Goal: Information Seeking & Learning: Find contact information

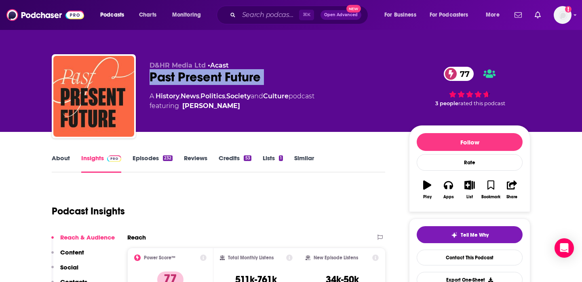
click at [311, 159] on link "Similar" at bounding box center [304, 163] width 20 height 19
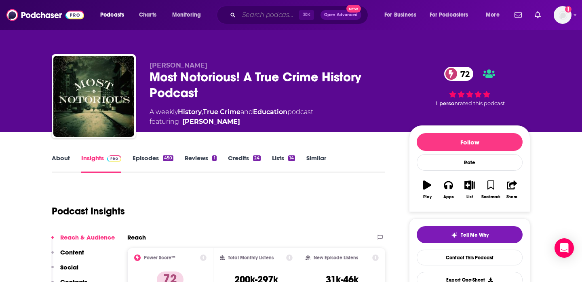
click at [271, 11] on input "Search podcasts, credits, & more..." at bounding box center [269, 14] width 60 height 13
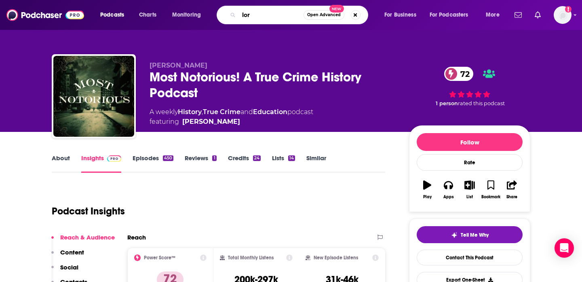
type input "lore"
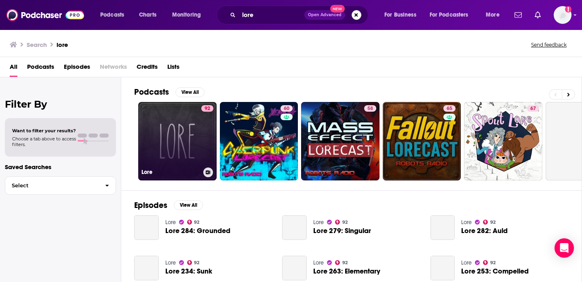
click at [178, 139] on link "92 Lore" at bounding box center [177, 141] width 78 height 78
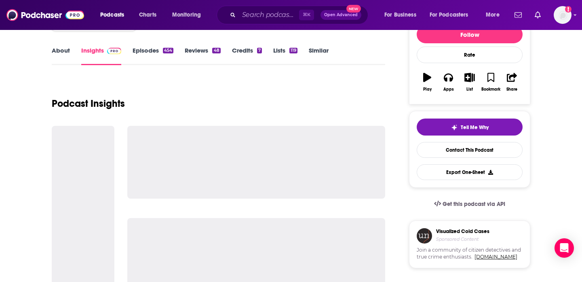
scroll to position [110, 0]
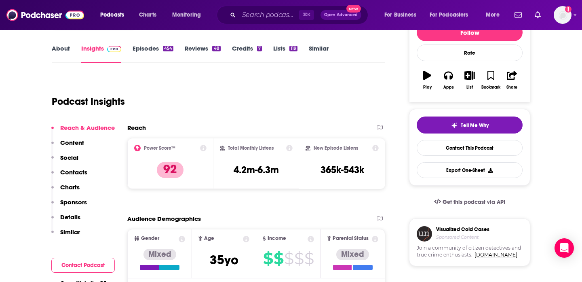
click at [57, 50] on link "About" at bounding box center [61, 53] width 18 height 19
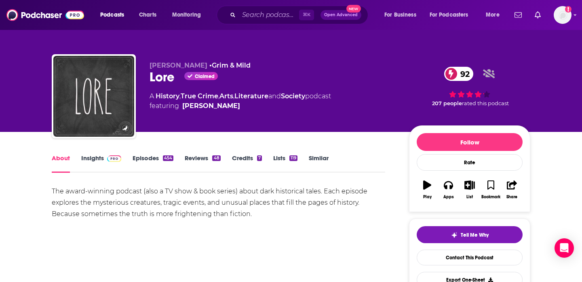
click at [88, 161] on link "Insights" at bounding box center [101, 163] width 40 height 19
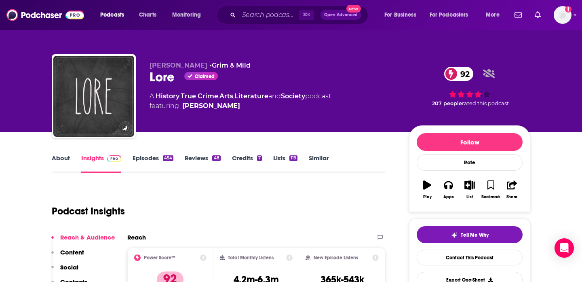
click at [149, 158] on link "Episodes 454" at bounding box center [153, 163] width 41 height 19
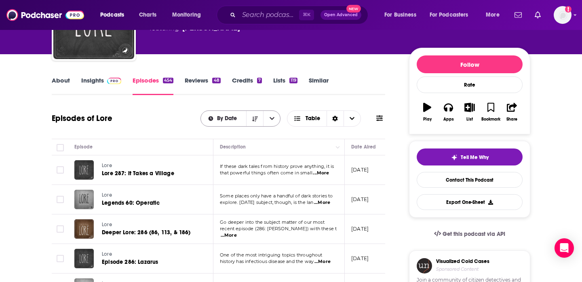
scroll to position [81, 0]
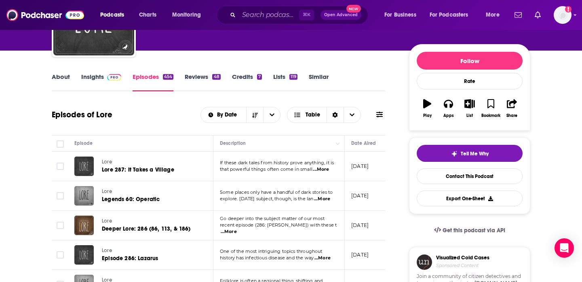
click at [326, 201] on span "...More" at bounding box center [322, 199] width 16 height 6
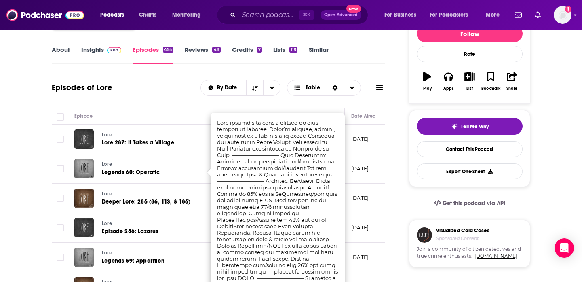
scroll to position [112, 0]
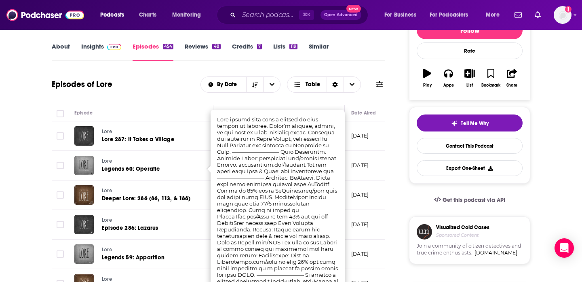
click at [370, 59] on div "About Insights Episodes 454 Reviews 48 Credits 7 Lists 119 Similar" at bounding box center [219, 51] width 334 height 20
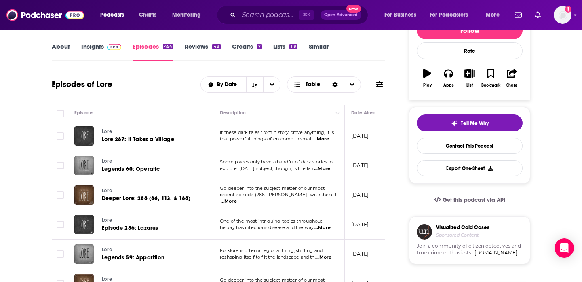
click at [331, 228] on span "...More" at bounding box center [323, 227] width 16 height 6
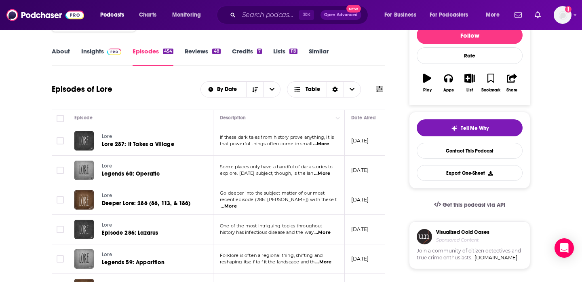
scroll to position [0, 0]
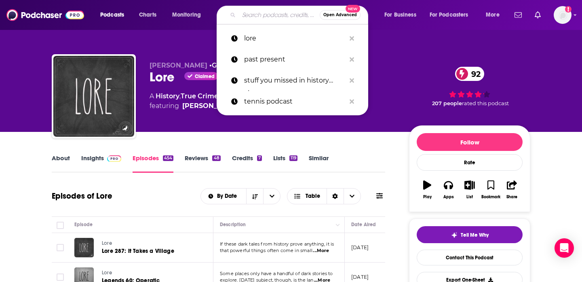
click at [259, 17] on input "Search podcasts, credits, & more..." at bounding box center [279, 14] width 81 height 13
click at [282, 87] on p "stuff you missed in history class" at bounding box center [295, 80] width 102 height 21
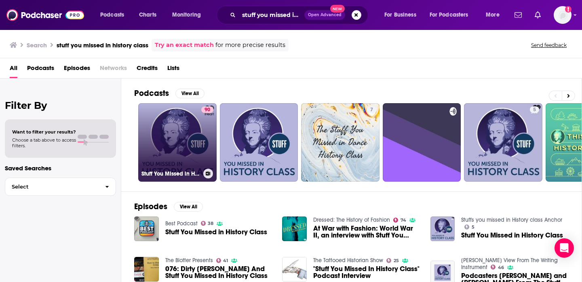
click at [173, 157] on link "90 Stuff You Missed in History Class" at bounding box center [177, 142] width 78 height 78
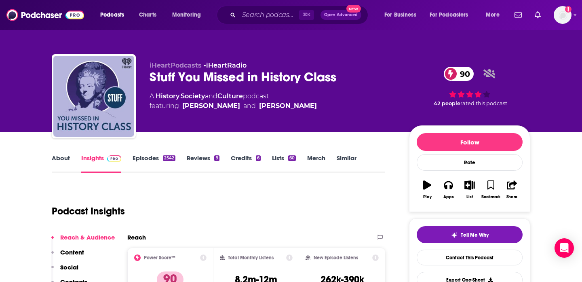
click at [345, 156] on link "Similar" at bounding box center [347, 163] width 20 height 19
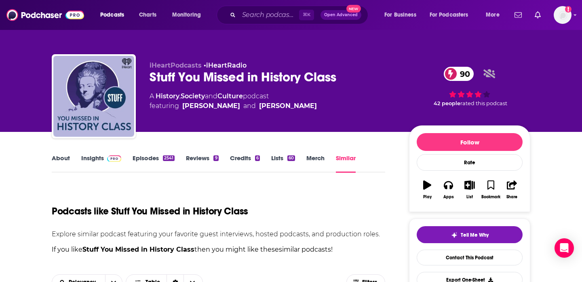
scroll to position [137, 0]
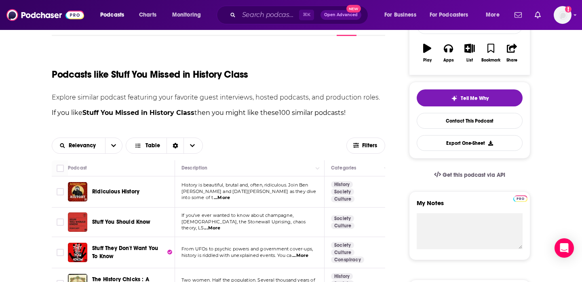
click at [230, 196] on span "...More" at bounding box center [222, 198] width 16 height 6
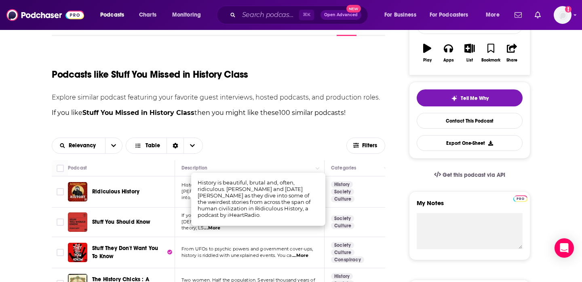
click at [124, 192] on span "Ridiculous History" at bounding box center [115, 191] width 47 height 7
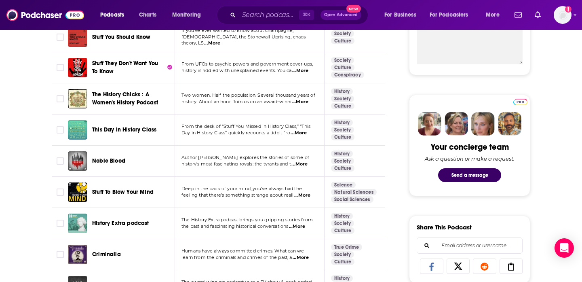
scroll to position [328, 0]
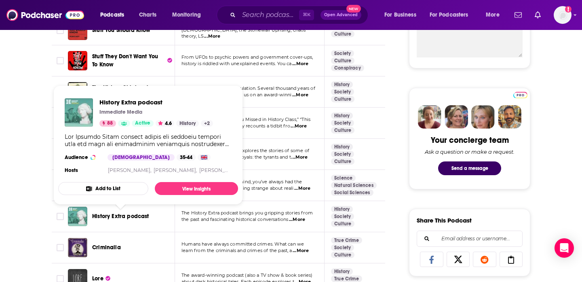
click at [125, 215] on span "History Extra podcast" at bounding box center [120, 216] width 57 height 7
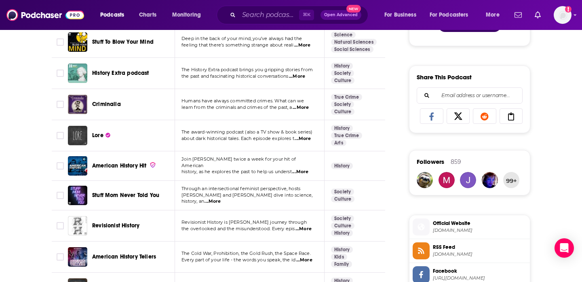
scroll to position [478, 0]
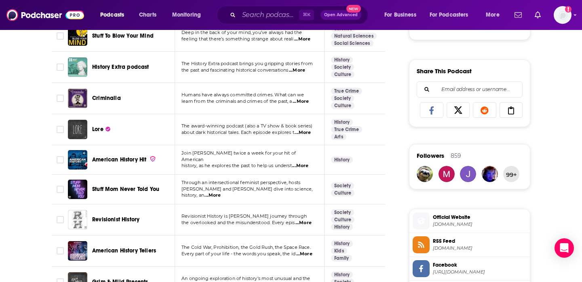
click at [305, 224] on span "...More" at bounding box center [304, 223] width 16 height 6
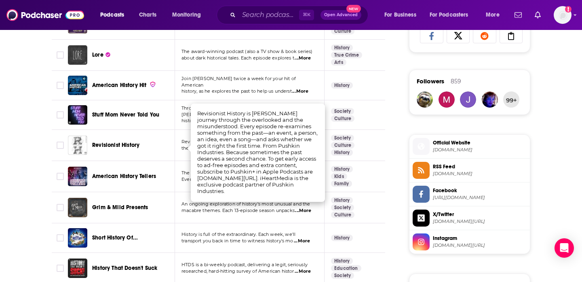
scroll to position [565, 0]
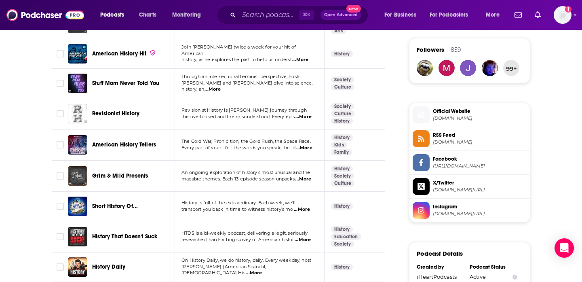
scroll to position [0, 0]
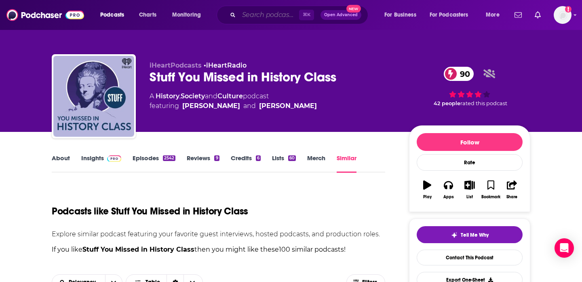
click at [273, 11] on input "Search podcasts, credits, & more..." at bounding box center [269, 14] width 60 height 13
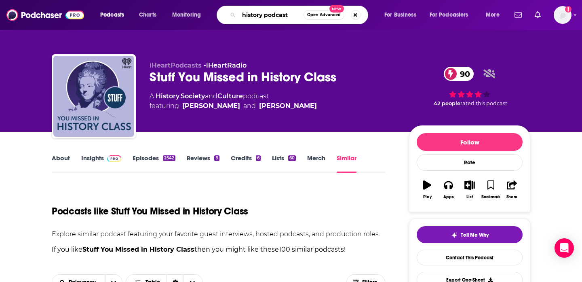
type input "history podcasts"
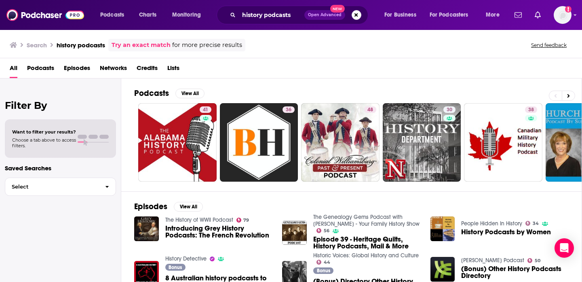
click at [30, 148] on span "Choose a tab above to access filters." at bounding box center [44, 142] width 64 height 11
click at [59, 143] on span "Choose a tab above to access filters." at bounding box center [44, 142] width 64 height 11
click at [44, 71] on span "Podcasts" at bounding box center [40, 69] width 27 height 17
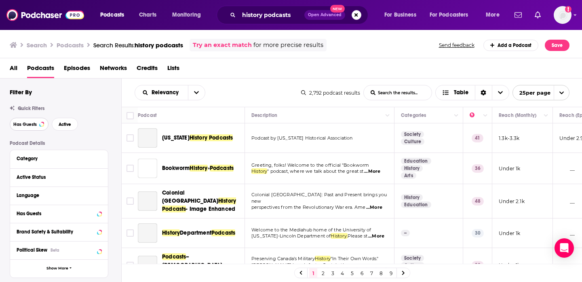
click at [33, 125] on span "Has Guests" at bounding box center [24, 124] width 23 height 4
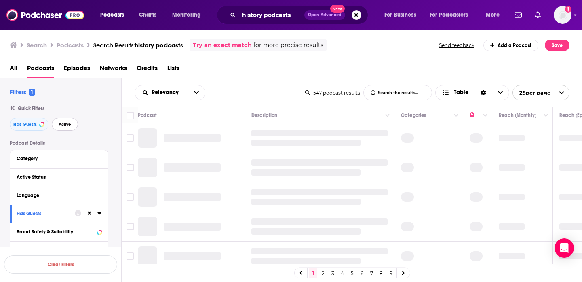
click at [64, 129] on button "Active" at bounding box center [65, 124] width 26 height 13
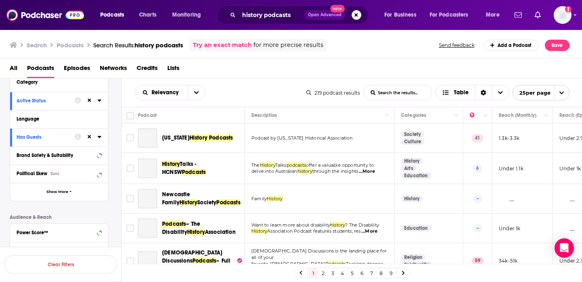
scroll to position [151, 0]
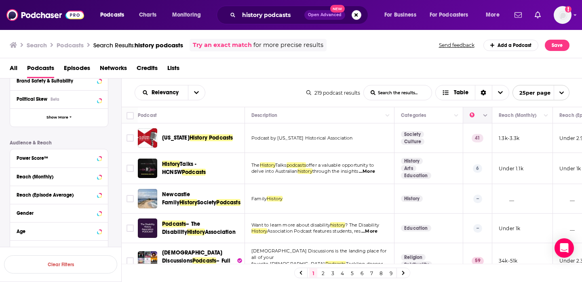
click at [484, 118] on button "Column Actions" at bounding box center [486, 116] width 10 height 10
click at [486, 115] on div at bounding box center [291, 141] width 582 height 282
click at [178, 82] on div "Relevancy List Search Input Search the results... Table 219 podcast results Lis…" at bounding box center [352, 92] width 461 height 28
click at [178, 87] on div "Relevancy" at bounding box center [170, 92] width 71 height 15
click at [196, 97] on button "open menu" at bounding box center [196, 92] width 17 height 15
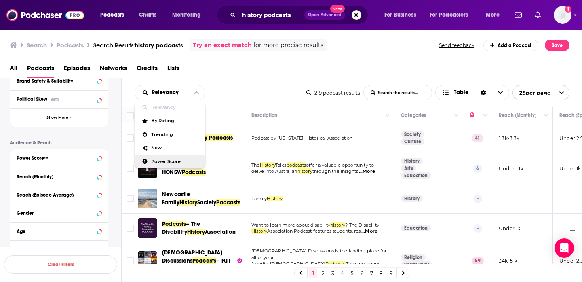
click at [165, 160] on span "Power Score" at bounding box center [175, 161] width 48 height 4
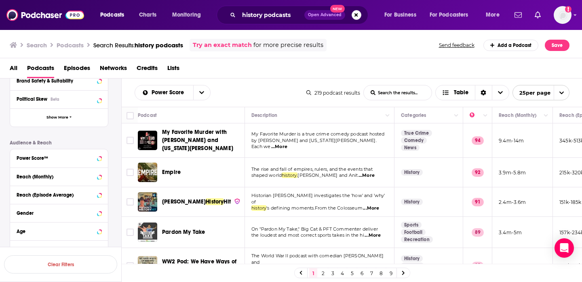
click at [369, 205] on span "...More" at bounding box center [371, 208] width 16 height 6
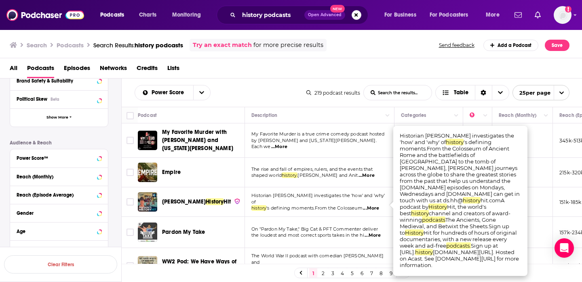
click at [369, 205] on span "...More" at bounding box center [371, 208] width 16 height 6
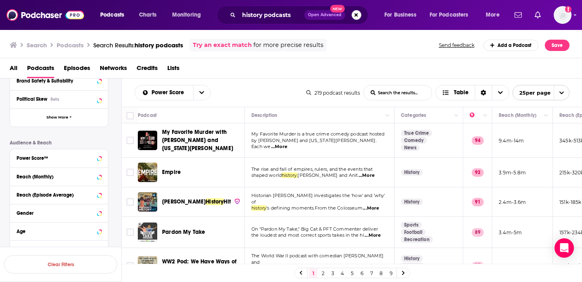
click at [182, 201] on div "Podcasts Charts Monitoring history podcasts Open Advanced New For Business For …" at bounding box center [291, 141] width 582 height 282
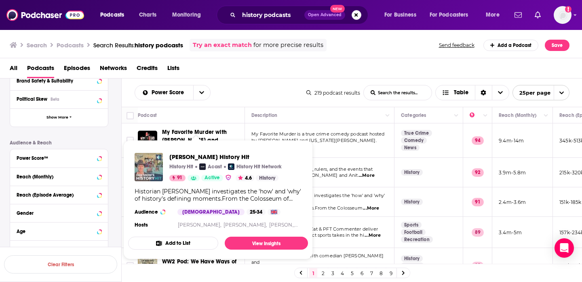
click at [143, 165] on img "Dan Snow's History Hit" at bounding box center [149, 167] width 28 height 28
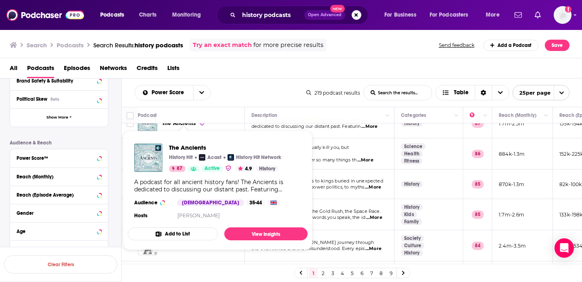
scroll to position [304, 0]
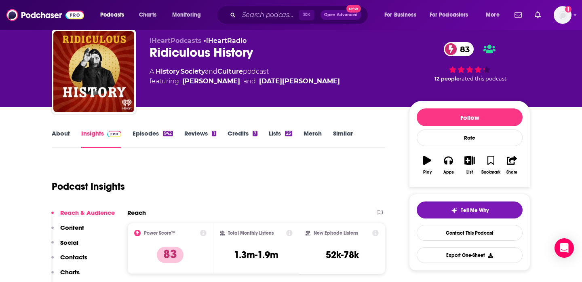
scroll to position [32, 0]
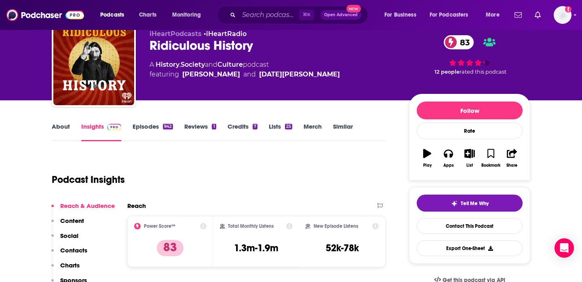
click at [59, 123] on link "About" at bounding box center [61, 132] width 18 height 19
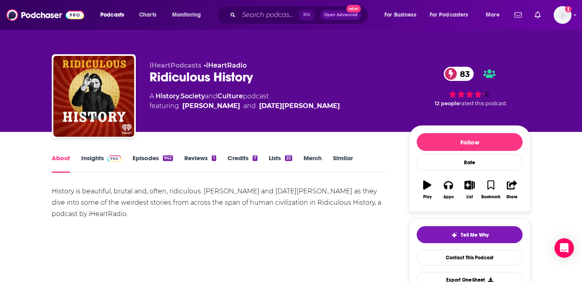
click at [140, 155] on link "Episodes 942" at bounding box center [153, 163] width 40 height 19
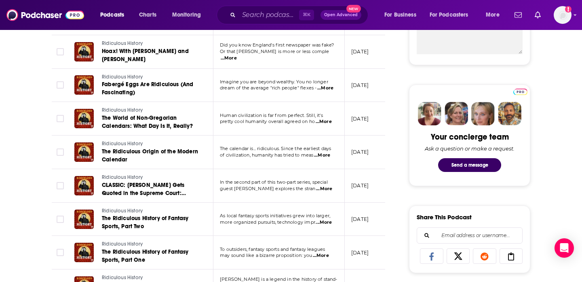
scroll to position [343, 0]
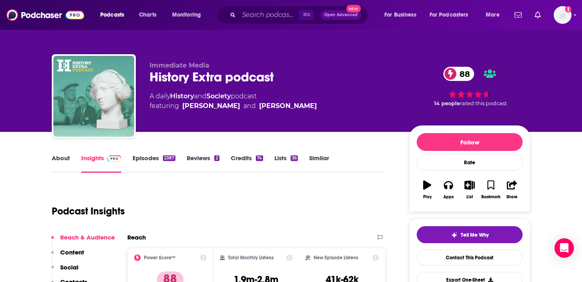
click at [149, 159] on link "Episodes 2387" at bounding box center [154, 163] width 43 height 19
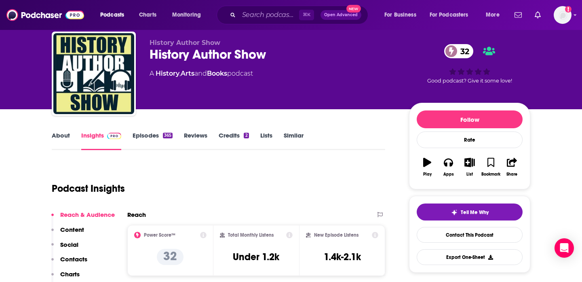
scroll to position [21, 0]
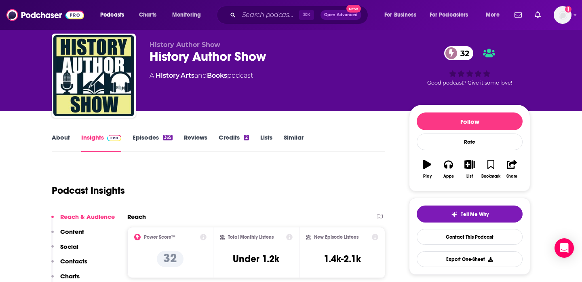
click at [152, 136] on link "Episodes 365" at bounding box center [153, 142] width 40 height 19
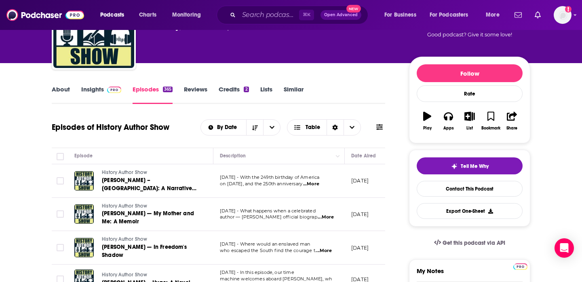
scroll to position [66, 0]
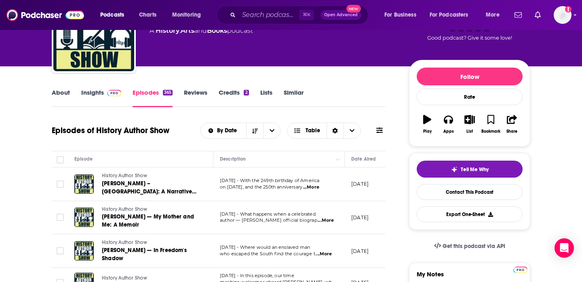
click at [60, 93] on link "About" at bounding box center [61, 98] width 18 height 19
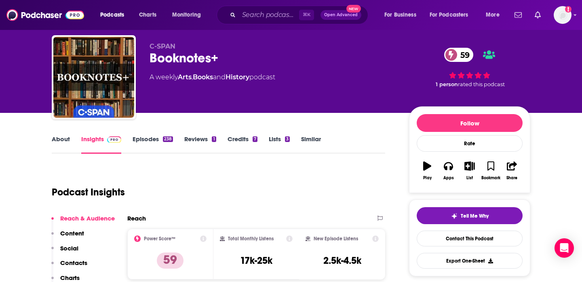
scroll to position [21, 0]
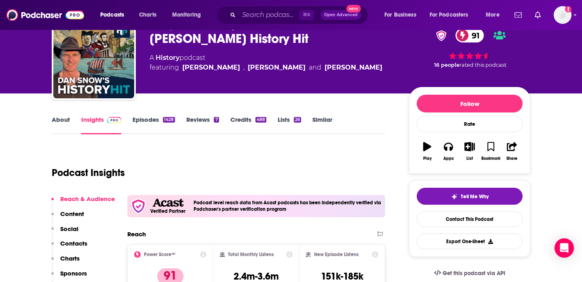
scroll to position [54, 0]
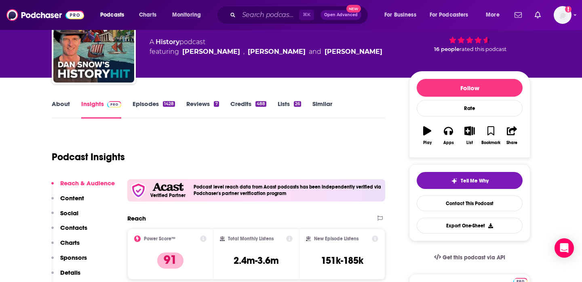
click at [63, 106] on link "About" at bounding box center [61, 109] width 18 height 19
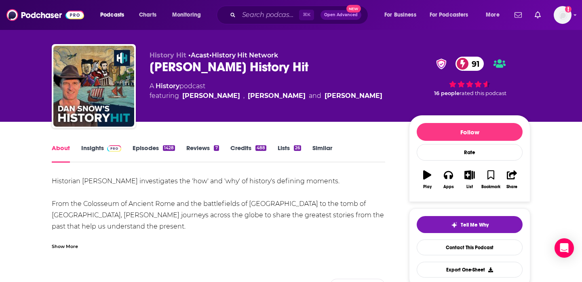
scroll to position [11, 0]
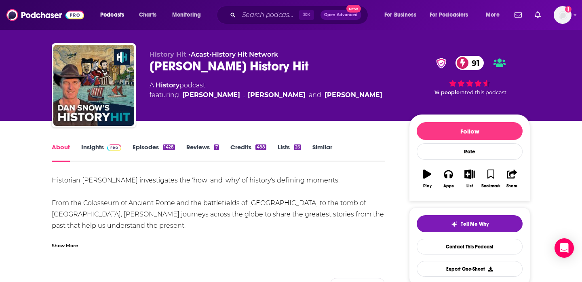
click at [71, 246] on div "Show More" at bounding box center [65, 245] width 26 height 8
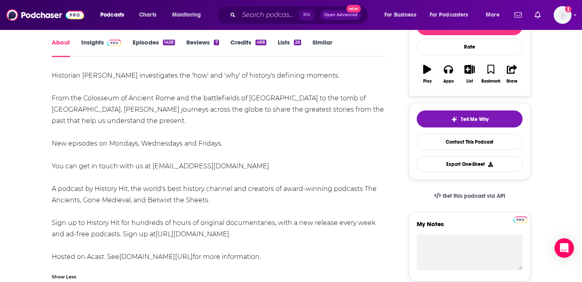
scroll to position [120, 0]
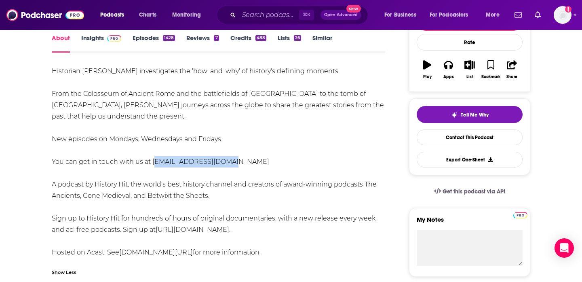
drag, startPoint x: 226, startPoint y: 159, endPoint x: 152, endPoint y: 161, distance: 74.0
click at [152, 161] on div "Historian [PERSON_NAME] investigates the 'how' and 'why' of history's defining …" at bounding box center [219, 162] width 334 height 192
copy div "[EMAIL_ADDRESS][DOMAIN_NAME]"
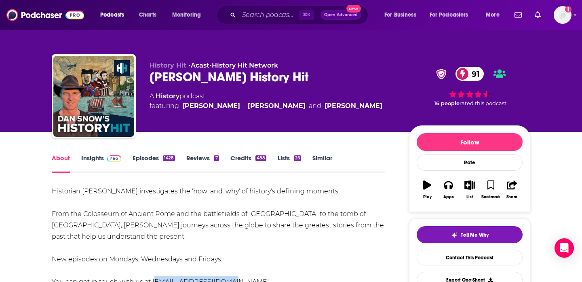
click at [105, 161] on span at bounding box center [112, 158] width 17 height 8
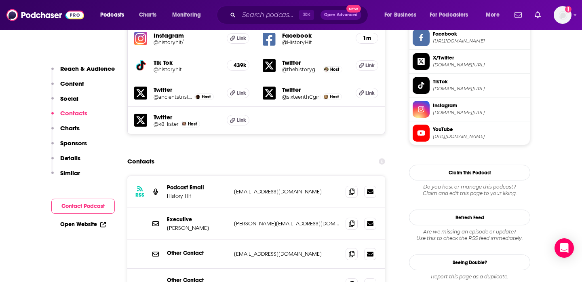
scroll to position [863, 0]
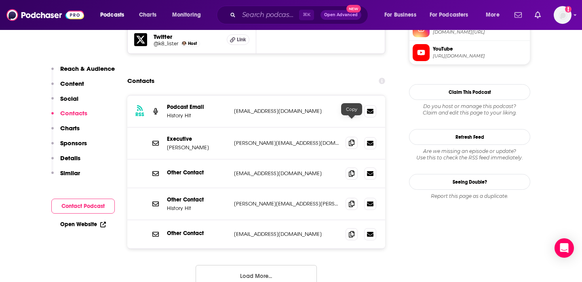
click at [351, 140] on icon at bounding box center [352, 143] width 6 height 6
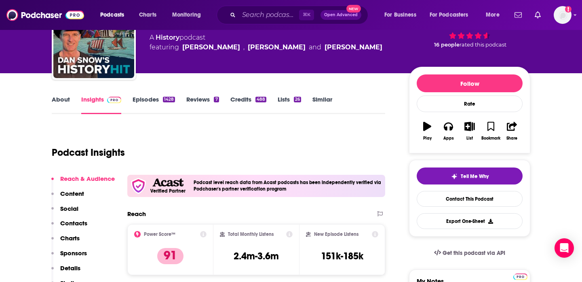
scroll to position [0, 0]
